Goal: Transaction & Acquisition: Purchase product/service

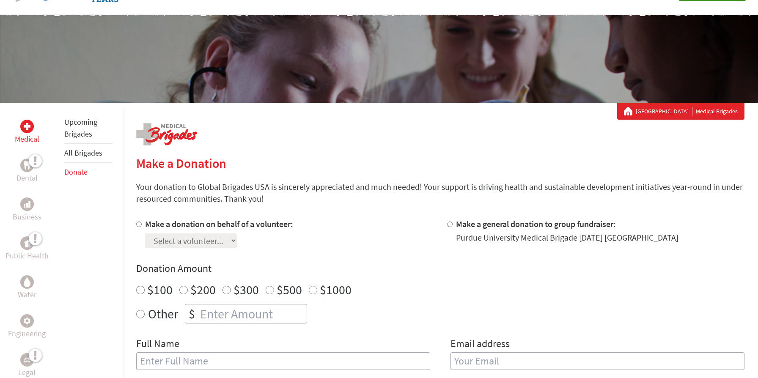
scroll to position [130, 0]
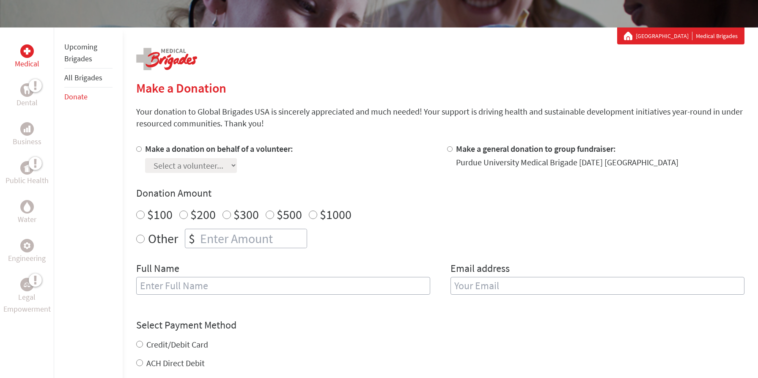
click at [188, 152] on label "Make a donation on behalf of a volunteer:" at bounding box center [219, 148] width 148 height 11
click at [142, 152] on input "Make a donation on behalf of a volunteer:" at bounding box center [138, 148] width 5 height 5
radio input "true"
click at [456, 149] on label "Make a general donation to group fundraiser:" at bounding box center [536, 148] width 160 height 11
click at [453, 149] on input "Make a general donation to group fundraiser:" at bounding box center [449, 148] width 5 height 5
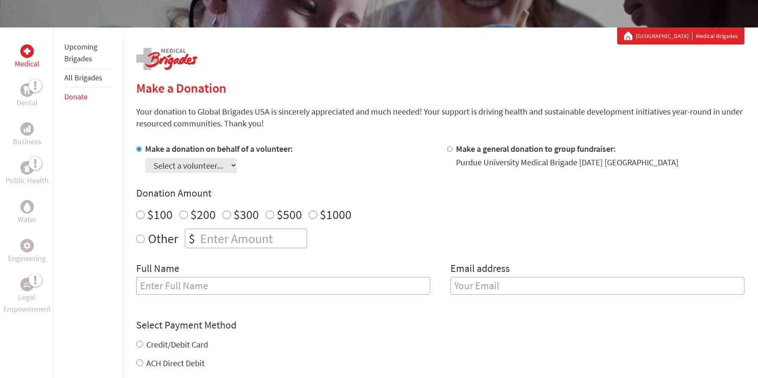
radio input "true"
click at [243, 241] on input "number" at bounding box center [252, 238] width 108 height 19
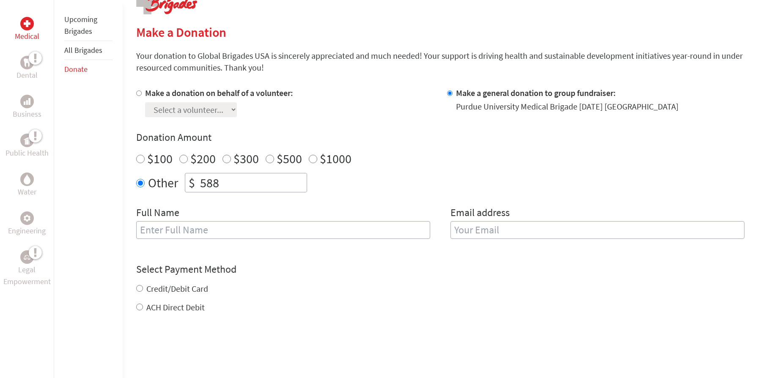
scroll to position [225, 0]
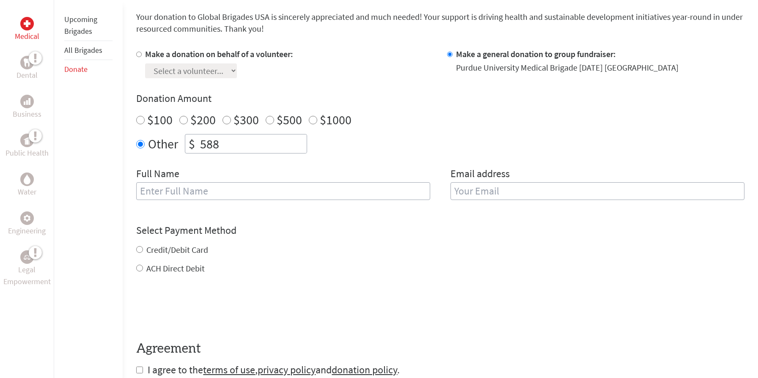
type input "588"
click at [354, 192] on input "text" at bounding box center [283, 191] width 294 height 18
type input "[PERSON_NAME]"
click at [483, 183] on input "email" at bounding box center [597, 191] width 294 height 18
click at [192, 252] on label "Credit/Debit Card" at bounding box center [177, 249] width 62 height 11
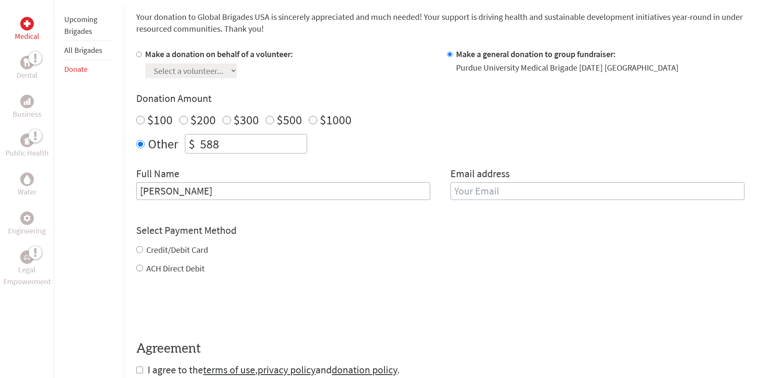
click at [143, 252] on input "Credit/Debit Card" at bounding box center [139, 249] width 7 height 7
radio input "true"
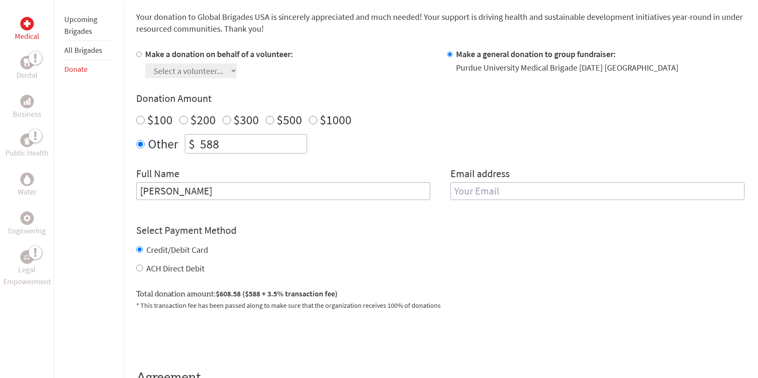
click at [181, 265] on label "ACH Direct Debit" at bounding box center [175, 268] width 58 height 11
click at [143, 265] on input "ACH Direct Debit" at bounding box center [139, 268] width 7 height 7
radio input "true"
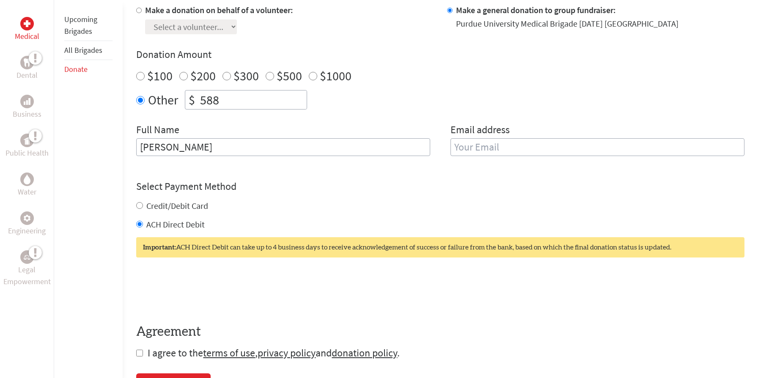
scroll to position [276, 0]
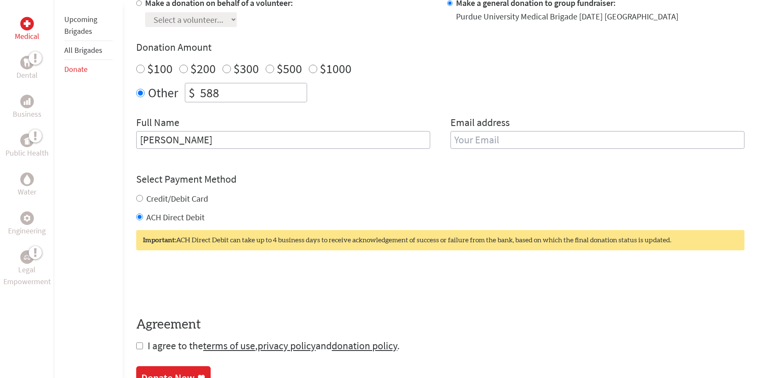
click at [544, 138] on input "email" at bounding box center [597, 140] width 294 height 18
type input "[EMAIL_ADDRESS][DOMAIN_NAME]"
click at [522, 171] on form "Make a donation on behalf of a volunteer: Select a volunteer... [PERSON_NAME] […" at bounding box center [440, 175] width 608 height 356
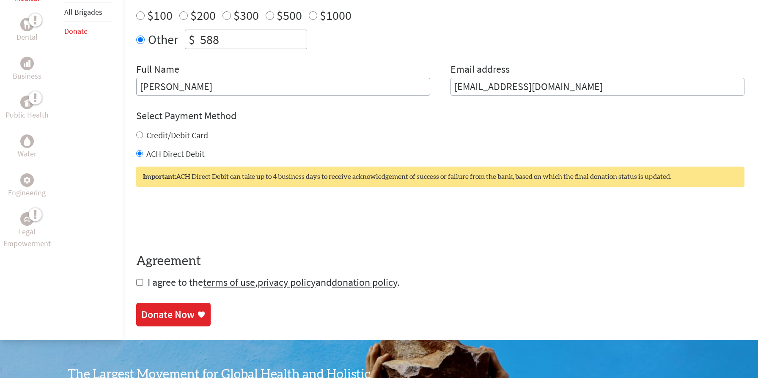
scroll to position [331, 0]
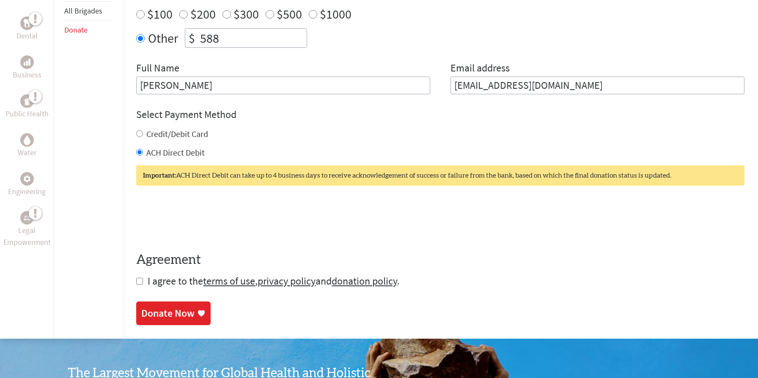
click at [137, 285] on input "checkbox" at bounding box center [139, 281] width 7 height 7
checkbox input "true"
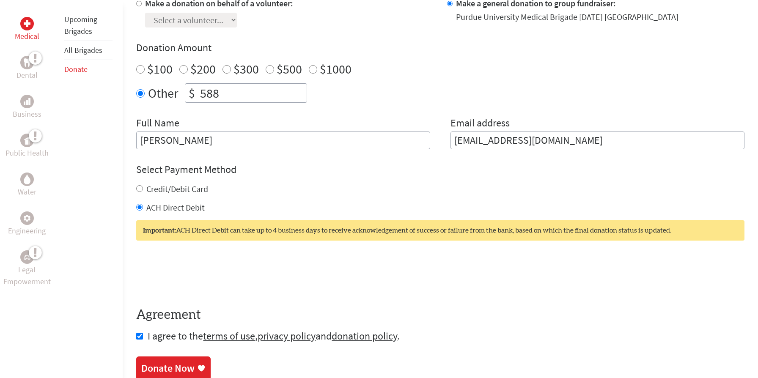
scroll to position [349, 0]
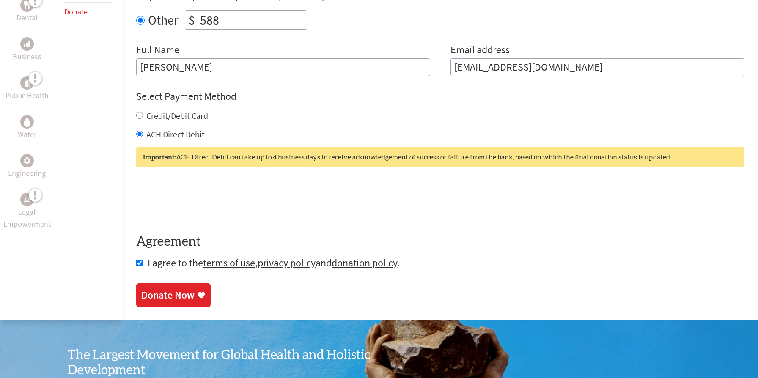
click at [181, 294] on div "Donate Now" at bounding box center [167, 295] width 53 height 14
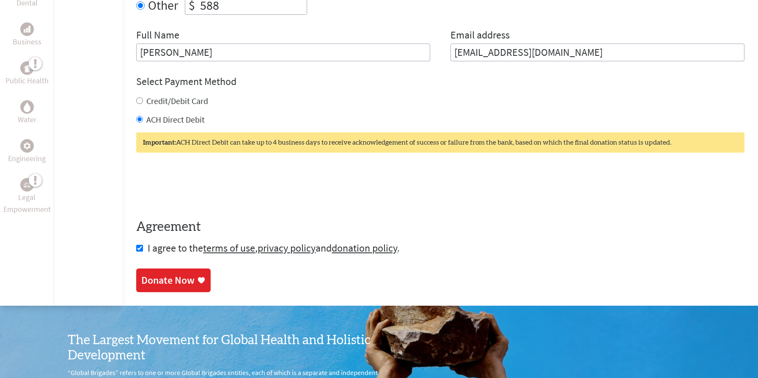
scroll to position [377, 0]
